Goal: Task Accomplishment & Management: Use online tool/utility

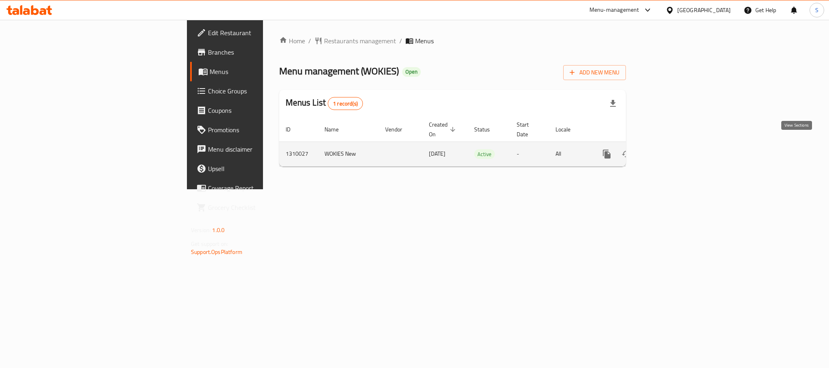
click at [675, 144] on link "enhanced table" at bounding box center [664, 153] width 19 height 19
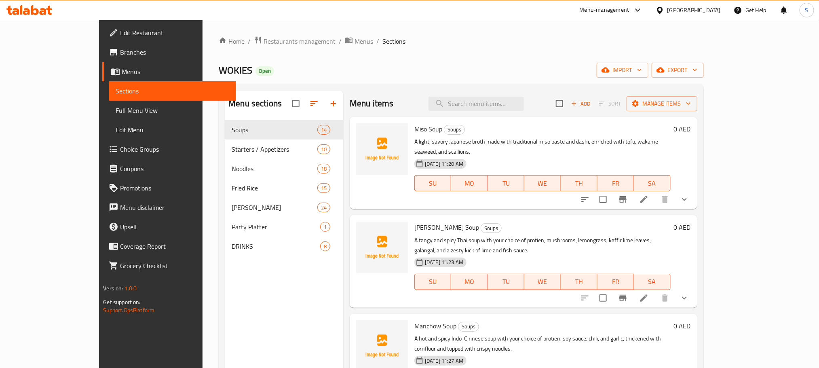
click at [415, 137] on p "A light, savory Japanese broth made with traditional miso paste and dashi, enri…" at bounding box center [543, 147] width 256 height 20
click at [415, 130] on span "Miso Soup" at bounding box center [429, 129] width 28 height 12
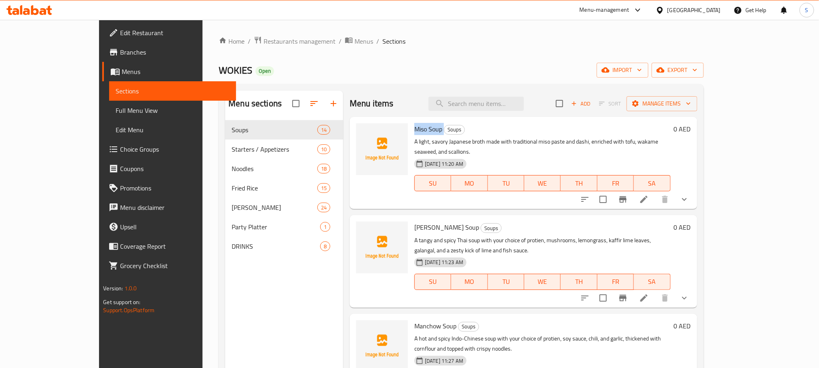
copy h6 "Miso Soup"
click at [495, 81] on div "Home / Restaurants management / Menus / Sections WOKIES Open import export Menu…" at bounding box center [461, 250] width 485 height 429
click at [417, 221] on span "[PERSON_NAME] Soup" at bounding box center [447, 227] width 65 height 12
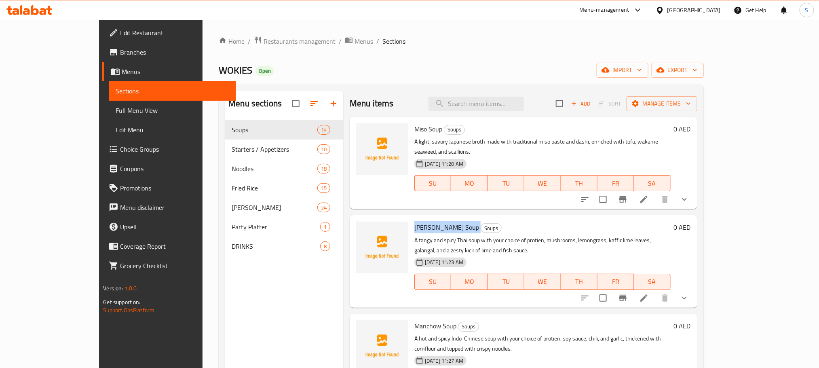
copy h6 "[PERSON_NAME] Soup"
click at [415, 320] on span "Manchow Soup" at bounding box center [436, 326] width 42 height 12
copy h6 "Manchow Soup"
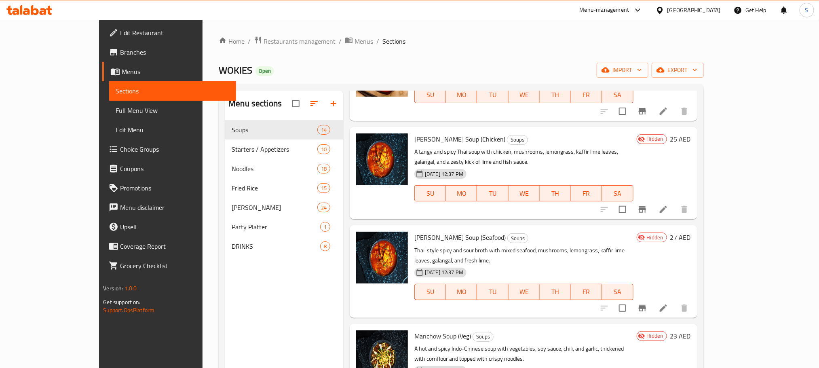
scroll to position [1, 0]
